Goal: Find specific page/section: Find specific page/section

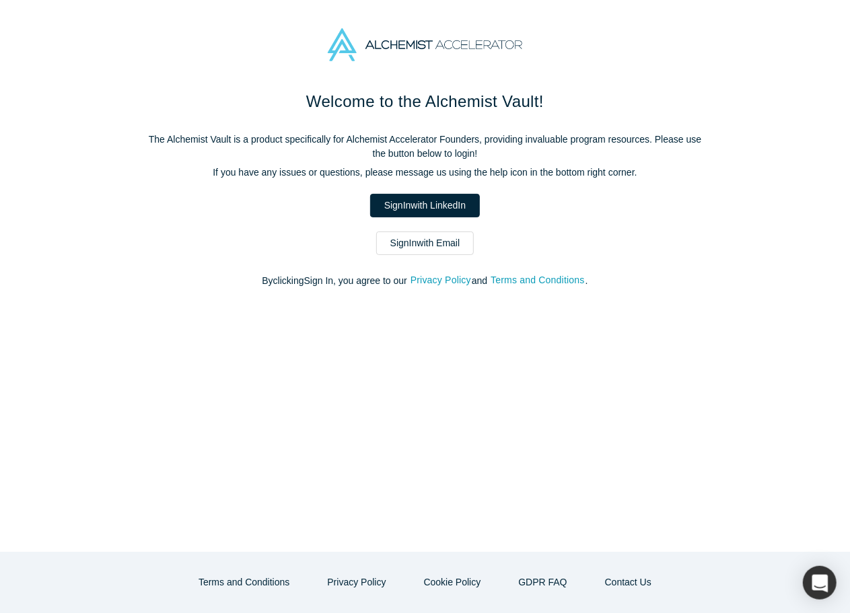
click at [746, 261] on div "Welcome to the Alchemist Vault! The Alchemist Vault is a product specifically f…" at bounding box center [425, 321] width 850 height 463
click at [446, 209] on link "Sign In with LinkedIn" at bounding box center [425, 206] width 110 height 24
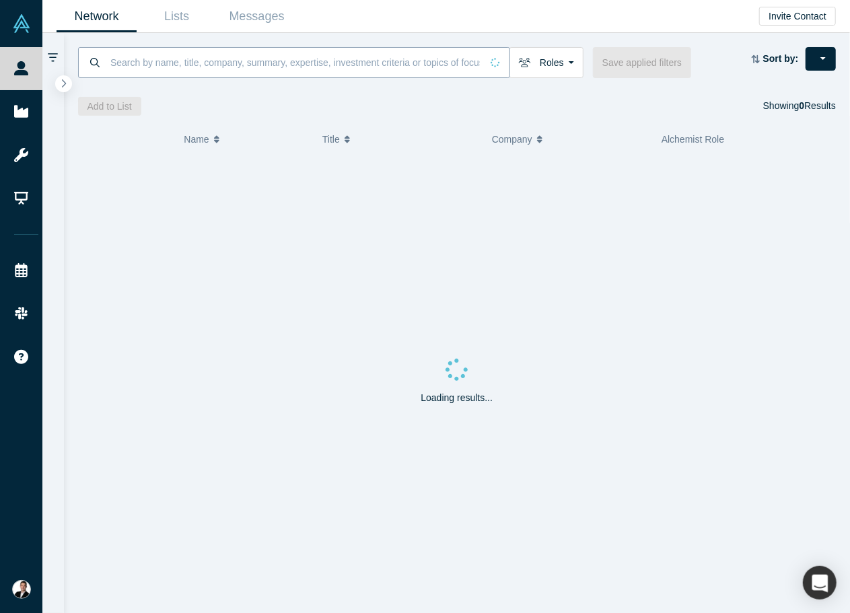
click at [310, 59] on input at bounding box center [295, 62] width 372 height 32
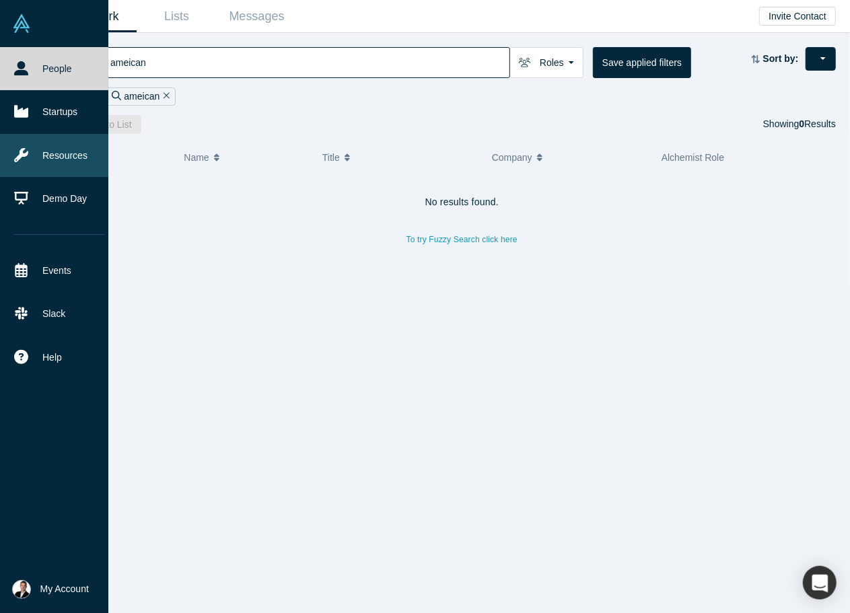
type input "ameican"
drag, startPoint x: 70, startPoint y: 149, endPoint x: 90, endPoint y: 151, distance: 20.2
click at [70, 149] on link "Resources" at bounding box center [59, 155] width 118 height 43
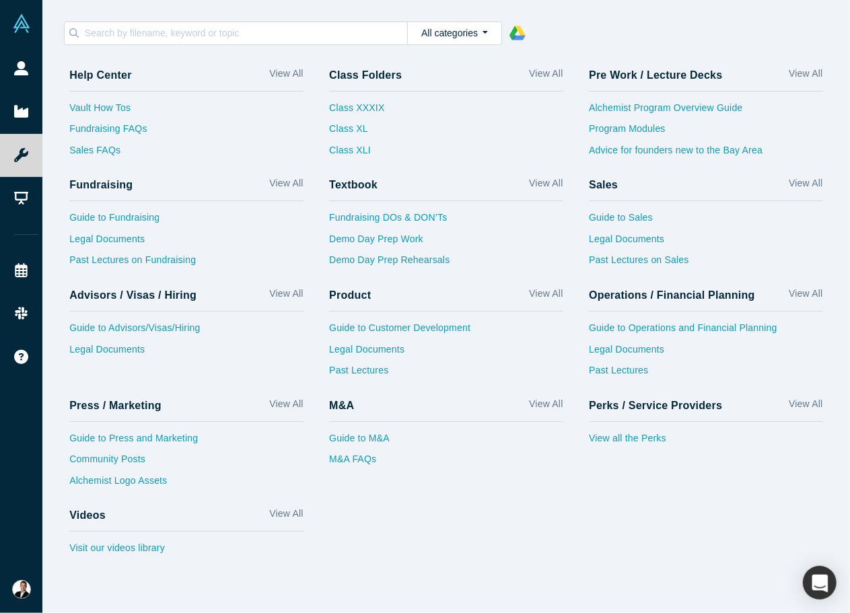
click at [769, 37] on div "All categories 1 - Alchemist Program 2 - Operations / Financial Planning / Biz …" at bounding box center [447, 34] width 766 height 24
click at [612, 439] on link "View all the Perks" at bounding box center [706, 443] width 234 height 22
